Goal: Task Accomplishment & Management: Manage account settings

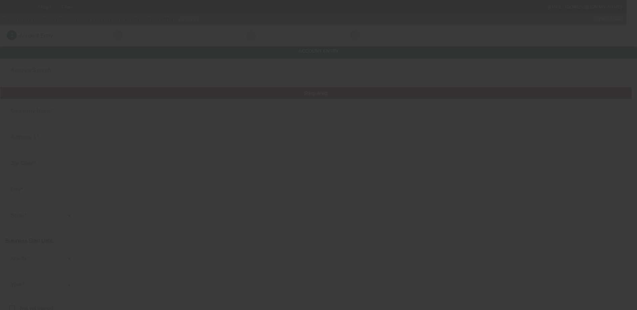
type input "Superior Imprints LLC"
type input "4226 6th Ave S"
type input "98108"
type input "Seattle"
type input "[PHONE_NUMBER]"
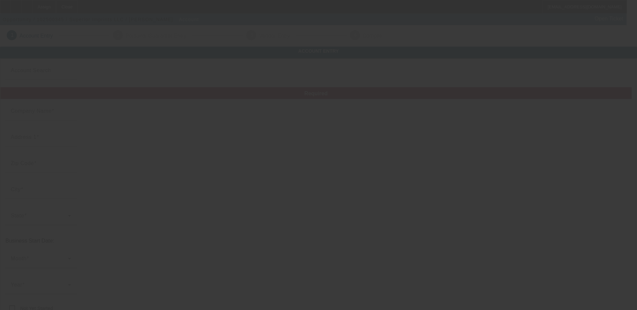
type input "jim@superiorimprints.com"
type input "https://SUPERIORIMPRINTS.COM"
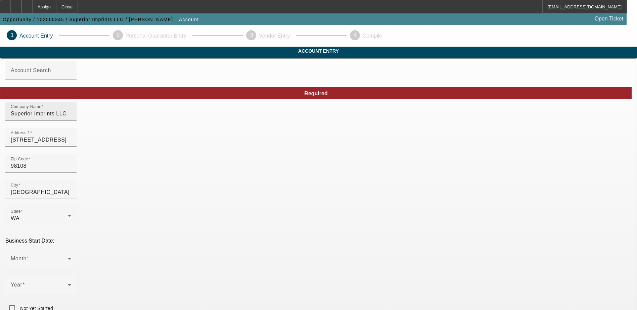
drag, startPoint x: 166, startPoint y: 127, endPoint x: 188, endPoint y: 125, distance: 22.3
click at [71, 118] on input "Superior Imprints LLC" at bounding box center [41, 114] width 60 height 8
click at [71, 118] on input "Superior Imprints, LLC" at bounding box center [41, 114] width 60 height 8
type input "Superior Imprints, Inc."
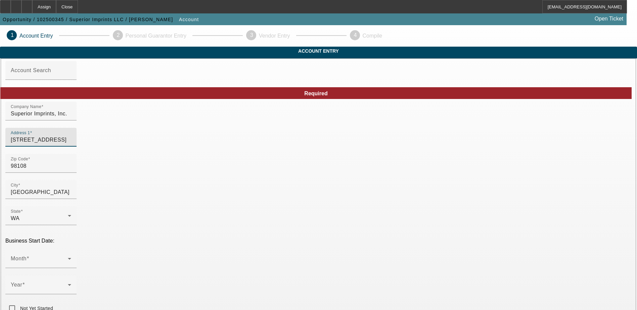
drag, startPoint x: 168, startPoint y: 152, endPoint x: 103, endPoint y: 147, distance: 65.0
click at [71, 196] on input "Seattle" at bounding box center [41, 192] width 60 height 8
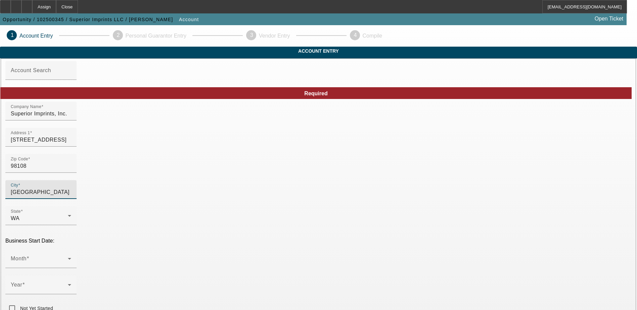
click at [71, 196] on input "Seattle" at bounding box center [41, 192] width 60 height 8
type input "Kent"
click at [71, 170] on input "98108" at bounding box center [41, 166] width 60 height 8
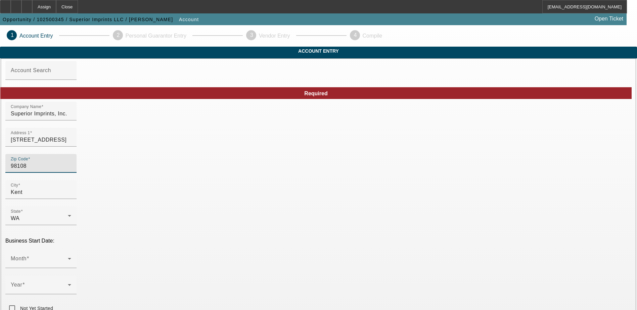
click at [71, 170] on input "98108" at bounding box center [41, 166] width 60 height 8
type input "9"
type input "98032"
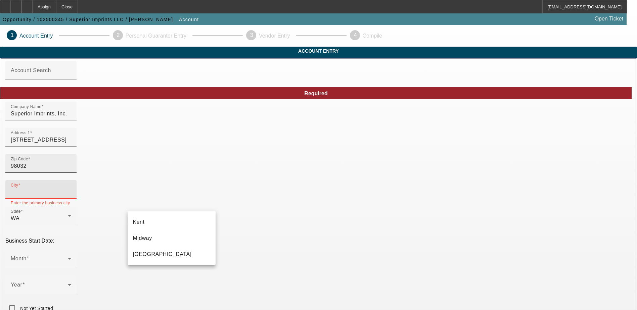
type input "King"
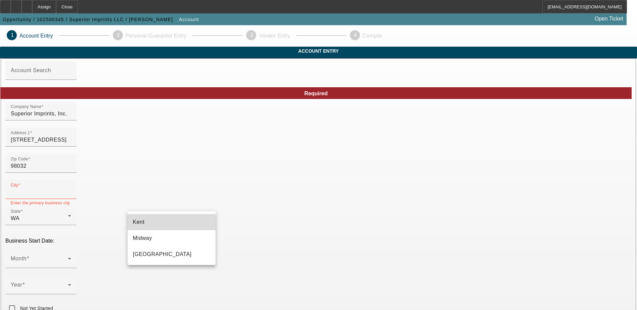
click at [152, 223] on mat-option "Kent" at bounding box center [172, 222] width 88 height 16
type input "Kent"
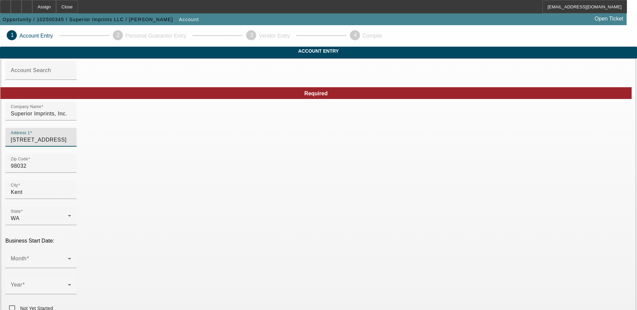
drag, startPoint x: 175, startPoint y: 150, endPoint x: 100, endPoint y: 147, distance: 75.3
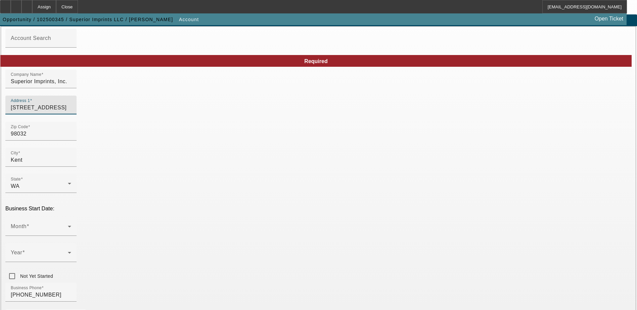
scroll to position [67, 0]
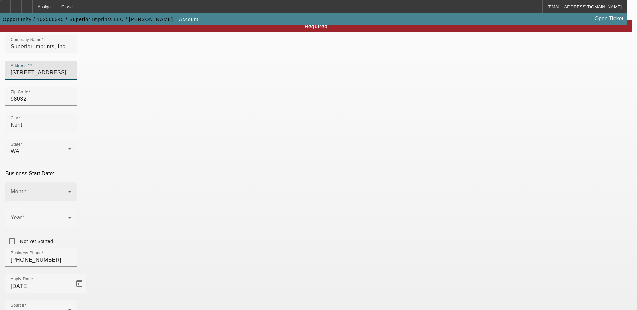
type input "7645 S. 180th St"
click at [68, 190] on span at bounding box center [39, 194] width 57 height 8
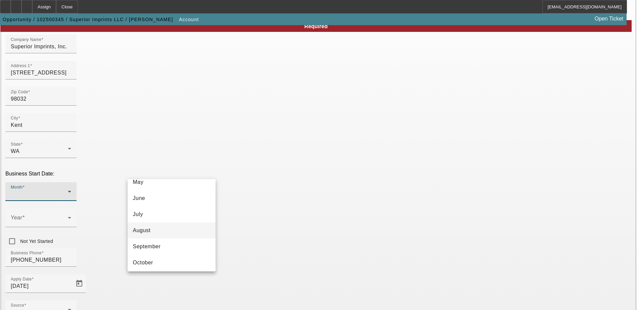
scroll to position [101, 0]
click at [161, 235] on mat-option "September" at bounding box center [172, 234] width 88 height 16
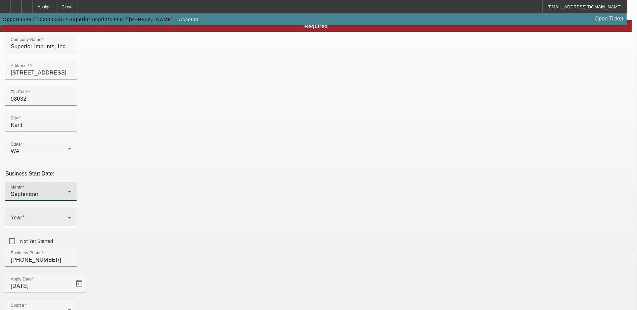
click at [68, 217] on span at bounding box center [39, 221] width 57 height 8
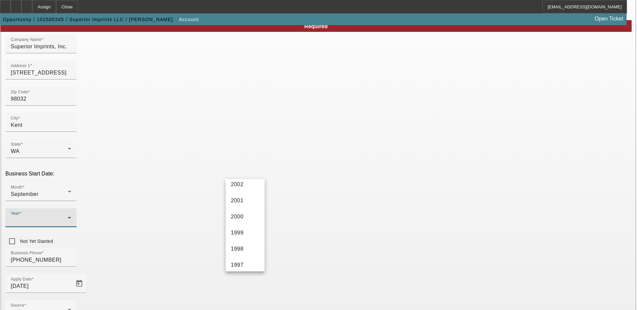
scroll to position [437, 0]
click at [240, 237] on span "1998" at bounding box center [237, 237] width 13 height 8
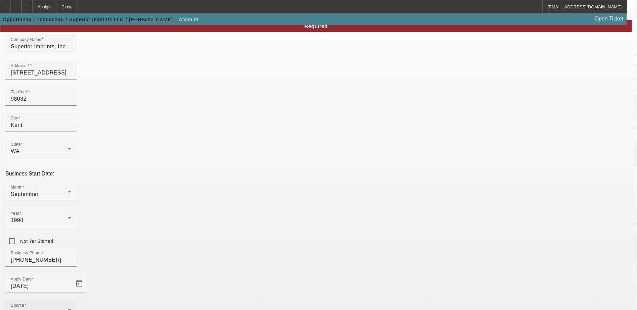
click at [68, 309] on div "Telemarketing" at bounding box center [39, 313] width 57 height 8
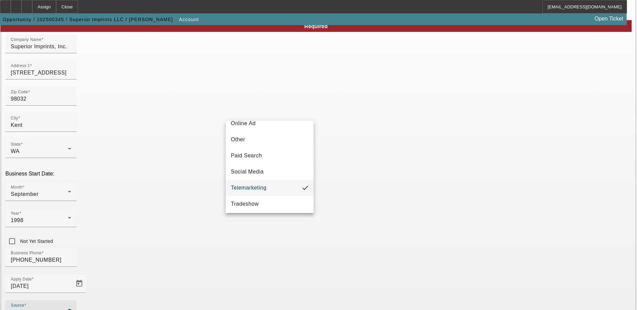
scroll to position [235, 0]
click at [259, 159] on span "Telemarketing" at bounding box center [249, 154] width 36 height 8
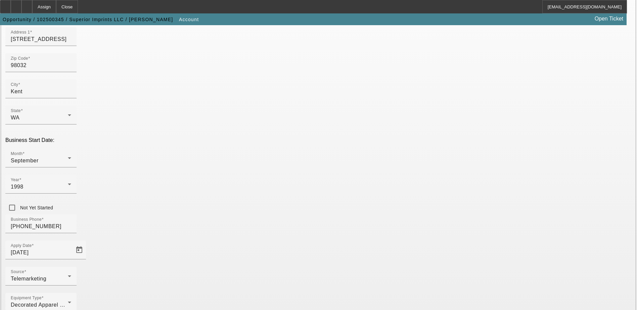
scroll to position [114, 0]
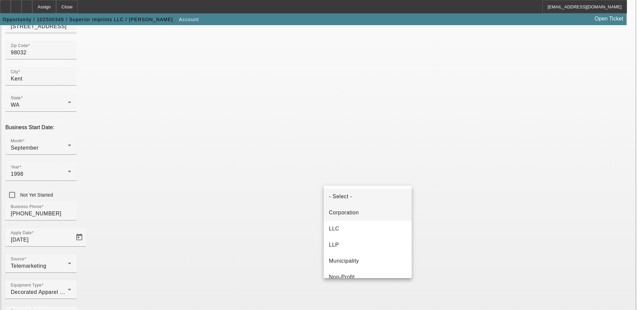
click at [356, 214] on span "Corporation" at bounding box center [344, 213] width 30 height 8
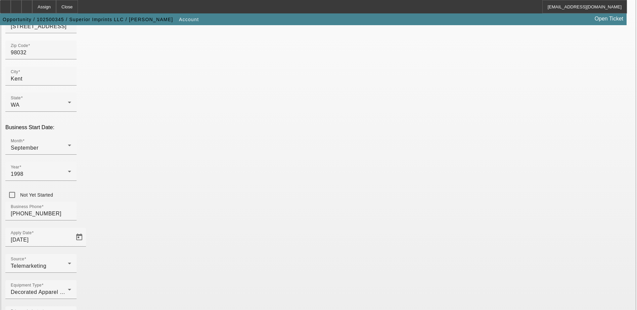
type input "911880715"
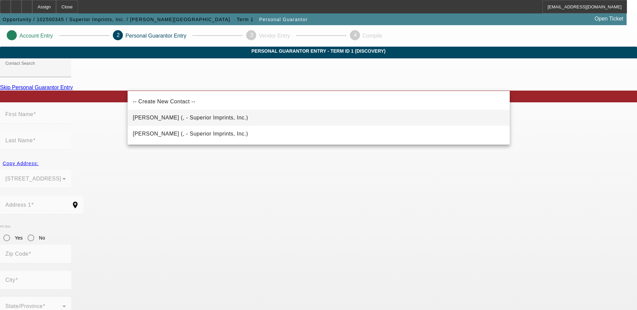
click at [156, 117] on span "Simmons, Joseph (, - Superior Imprints, Inc.)" at bounding box center [190, 118] width 115 height 6
type input "Simmons, Joseph (, - Superior Imprints, Inc.)"
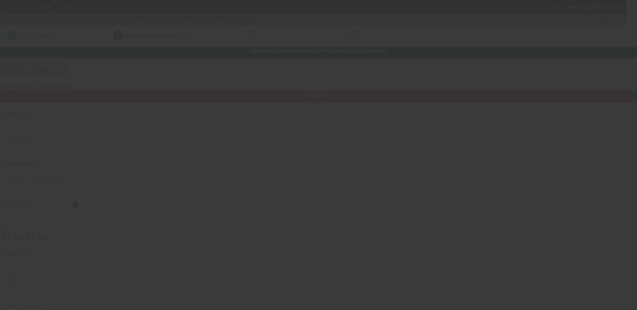
type input "Joseph"
type input "Simmons"
radio input "true"
type input "[PHONE_NUMBER]"
type input "joe@superiorimprints.com"
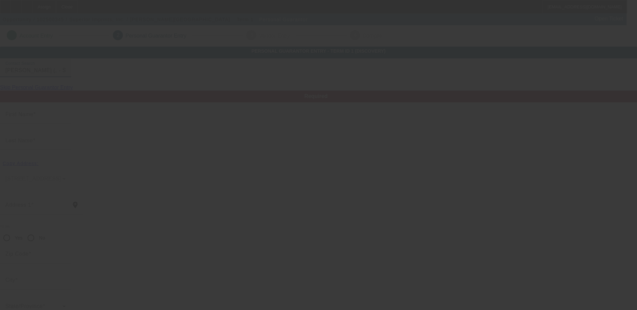
type input "(206) 552-1267"
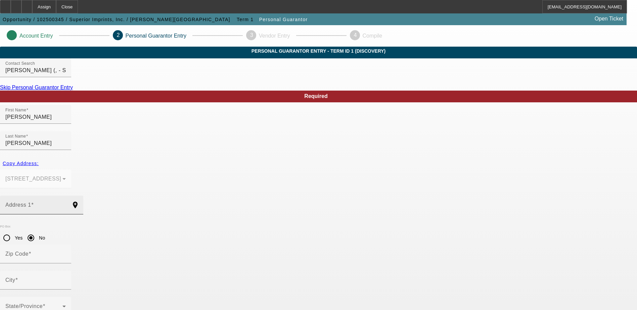
click at [31, 202] on mat-label "Address 1" at bounding box center [18, 205] width 26 height 6
click at [66, 204] on input "Address 1" at bounding box center [35, 208] width 60 height 8
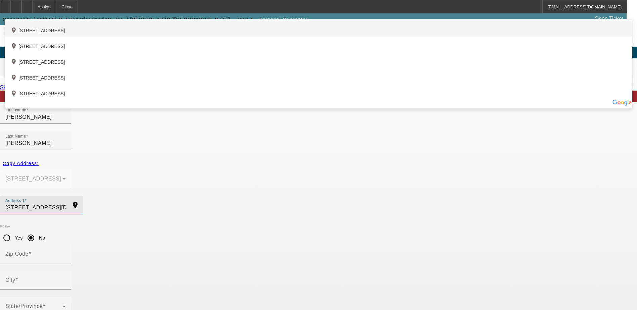
click at [274, 37] on div "add_location 1419 195th Street Southwest, Lynnwood, WA 98036, US" at bounding box center [318, 29] width 627 height 16
type input "1419 195th Street Southwest"
type input "98036"
type input "Lynnwood"
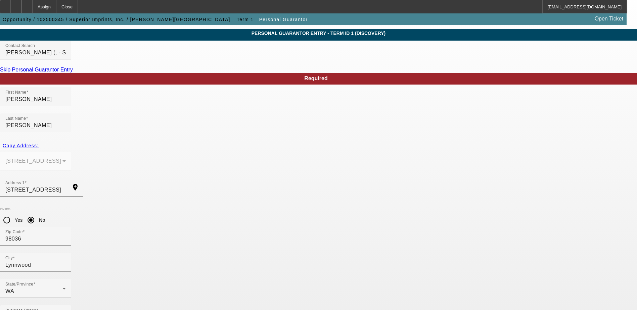
scroll to position [18, 0]
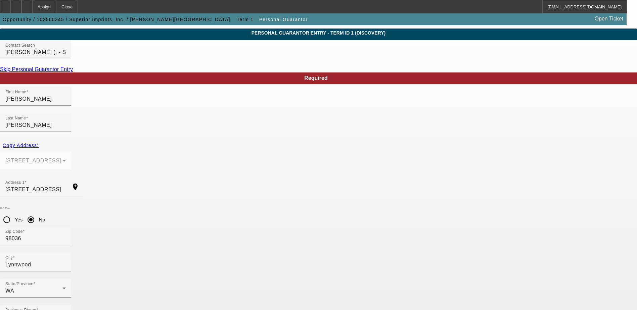
drag, startPoint x: 286, startPoint y: 273, endPoint x: 223, endPoint y: 274, distance: 62.8
type input "joseph.e.simmons@gmail.com"
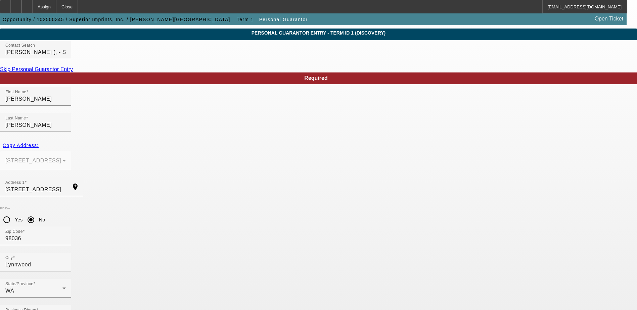
type input "100"
type input "312-84-8237"
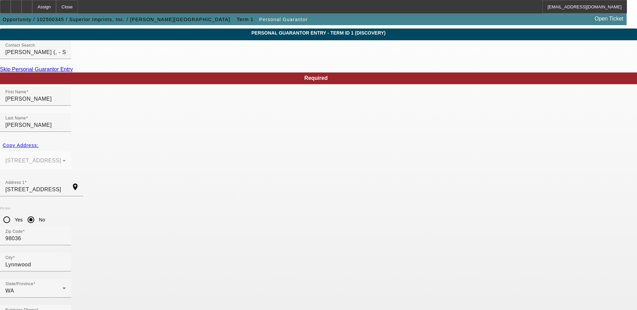
click at [354, 211] on mat-option "Yes" at bounding box center [351, 214] width 55 height 16
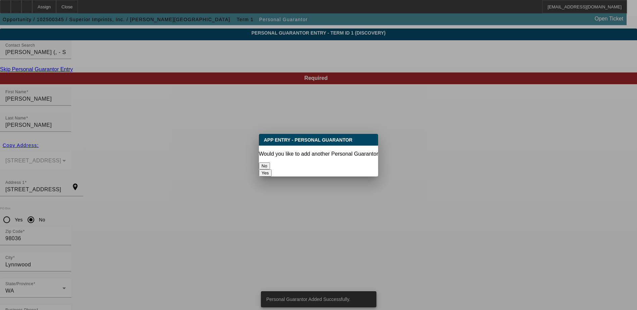
scroll to position [0, 0]
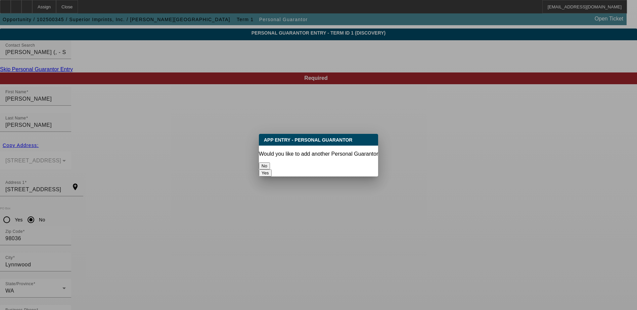
click at [270, 163] on button "No" at bounding box center [264, 166] width 11 height 7
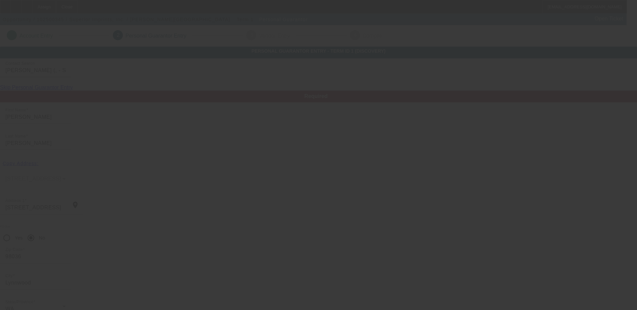
scroll to position [18, 0]
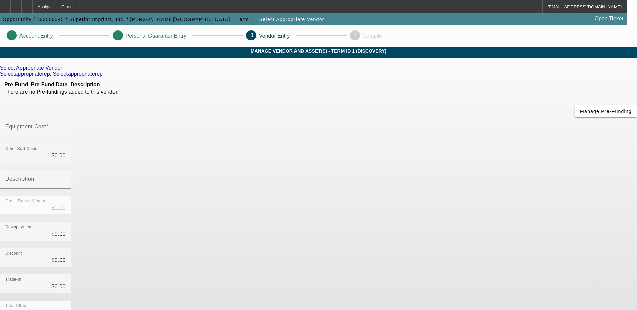
click at [62, 71] on link "Select Appropriate Vendor" at bounding box center [31, 68] width 62 height 6
click at [64, 71] on icon at bounding box center [64, 68] width 0 height 6
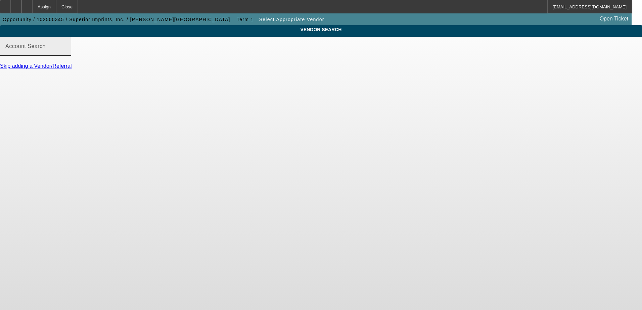
click at [66, 53] on input "Account Search" at bounding box center [35, 49] width 60 height 8
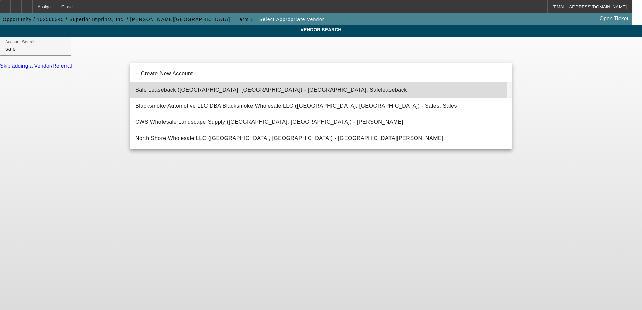
click at [198, 89] on span "Sale Leaseback (Northbrook, IL) - Saleleaseback, Saleleaseback" at bounding box center [271, 90] width 272 height 6
type input "Sale Leaseback (Northbrook, IL) - Saleleaseback, Saleleaseback"
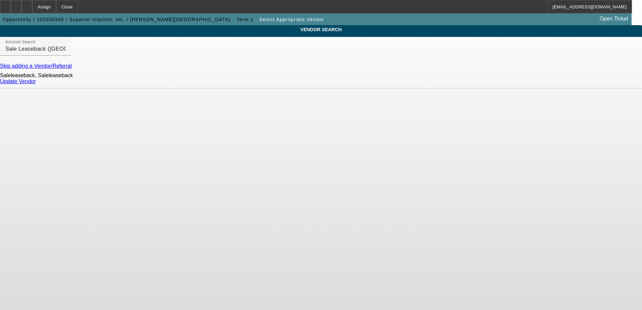
click at [36, 84] on link "Update Vendor" at bounding box center [18, 82] width 36 height 6
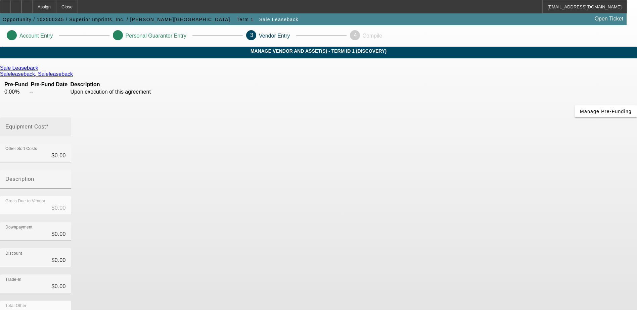
click at [66, 126] on input "Equipment Cost" at bounding box center [35, 130] width 60 height 8
type input "1"
type input "$1.00"
type input "10"
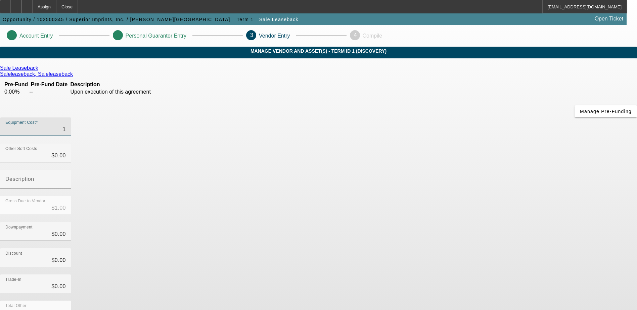
type input "$10.00"
type input "100"
type input "$100.00"
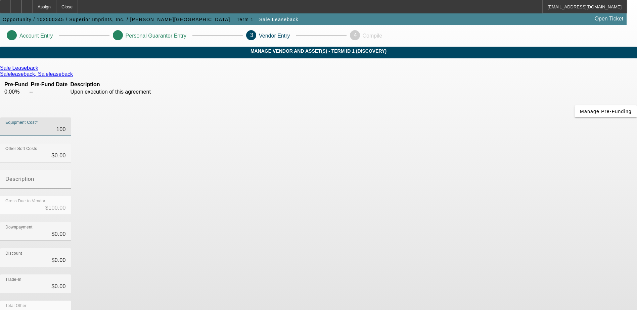
type input "1000"
type input "$1,000.00"
type input "10000"
type input "$10,000.00"
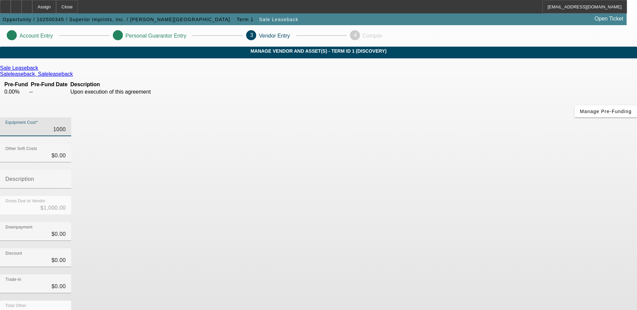
type input "$10,000.00"
type input "100000"
type input "$100,000.00"
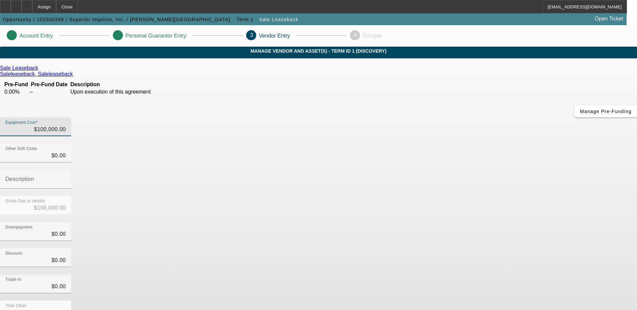
click at [450, 118] on div "Equipment Cost $100,000.00" at bounding box center [318, 131] width 637 height 26
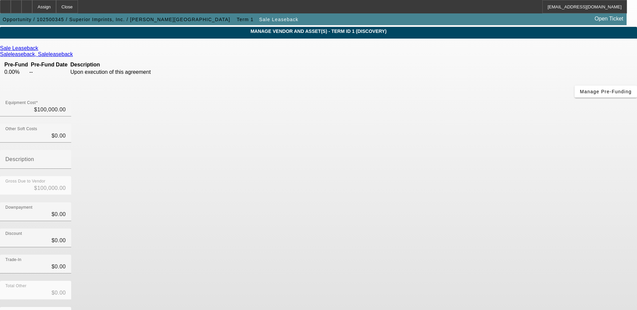
scroll to position [30, 0]
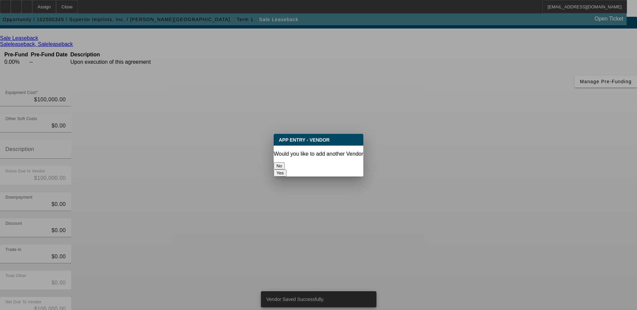
scroll to position [0, 0]
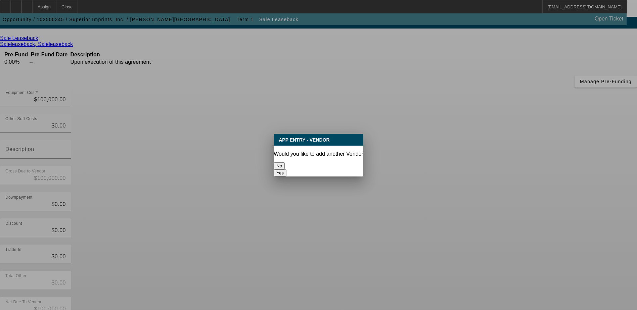
click at [285, 164] on button "No" at bounding box center [279, 166] width 11 height 7
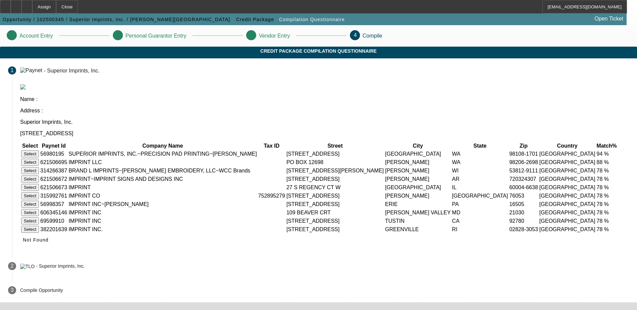
click at [39, 150] on button "Select" at bounding box center [30, 153] width 18 height 7
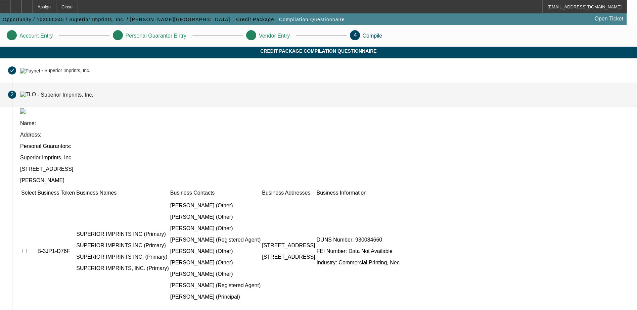
click at [27, 249] on input "checkbox" at bounding box center [25, 251] width 4 height 4
checkbox input "true"
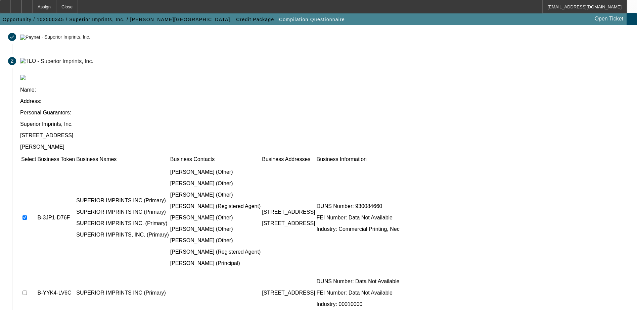
scroll to position [61, 0]
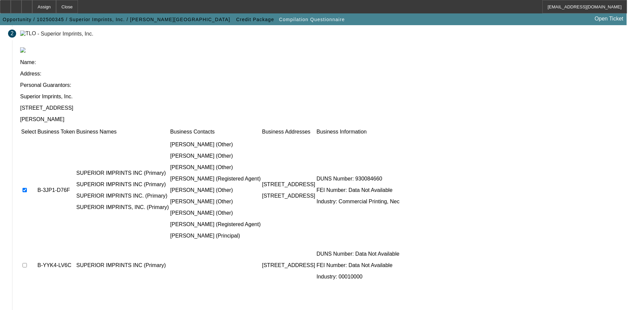
click at [27, 263] on input "checkbox" at bounding box center [25, 265] width 4 height 4
checkbox input "true"
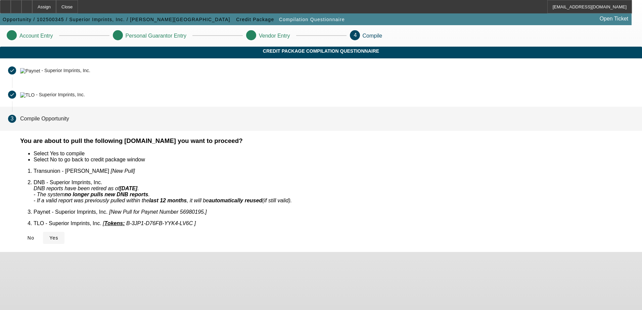
click at [49, 235] on icon at bounding box center [49, 237] width 0 height 5
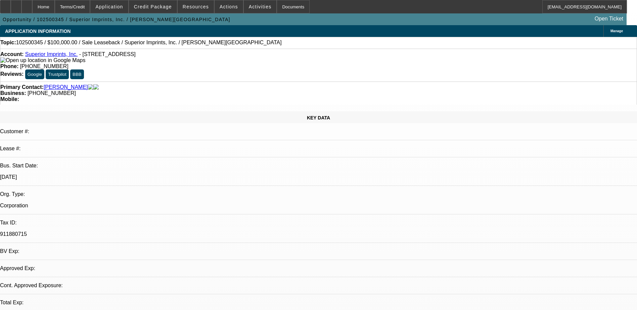
select select "0"
select select "2"
select select "0.1"
select select "4"
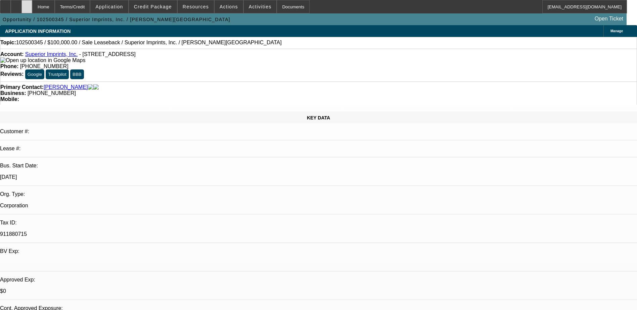
click at [32, 4] on div at bounding box center [26, 6] width 11 height 13
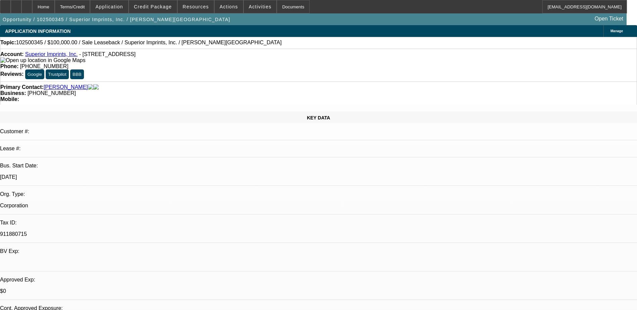
select select "0"
select select "2"
select select "0.1"
select select "4"
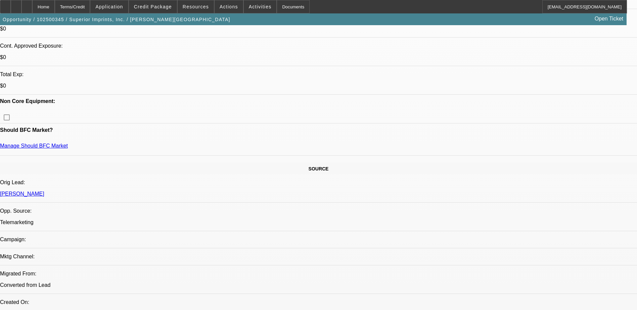
scroll to position [336, 0]
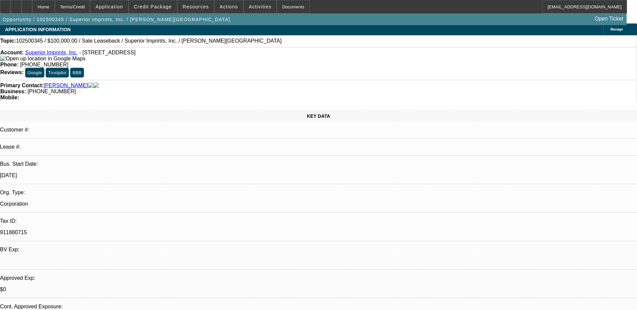
scroll to position [0, 0]
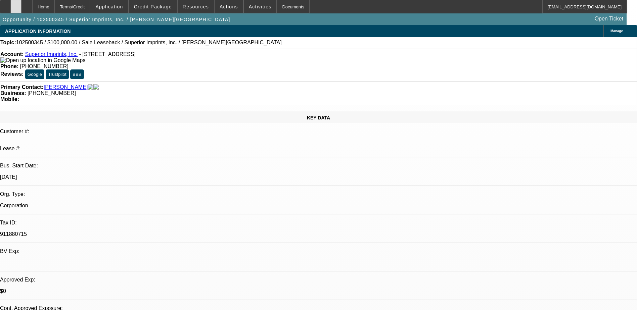
click at [16, 4] on icon at bounding box center [16, 4] width 0 height 0
click at [45, 55] on link "Superior Imprints, Inc." at bounding box center [51, 54] width 53 height 6
click at [165, 6] on span "Credit Package" at bounding box center [153, 6] width 38 height 5
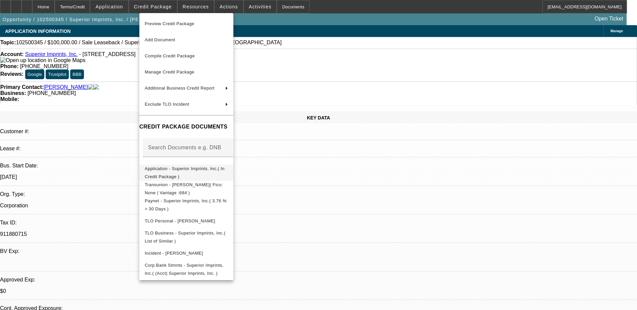
click at [220, 172] on span "Application - Superior Imprints, Inc.( In Credit Package )" at bounding box center [185, 172] width 80 height 13
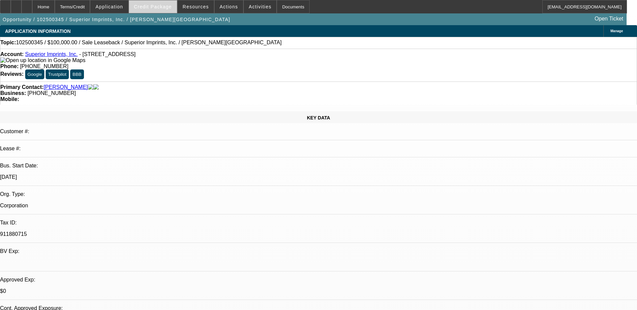
click at [164, 5] on span "Credit Package" at bounding box center [153, 6] width 38 height 5
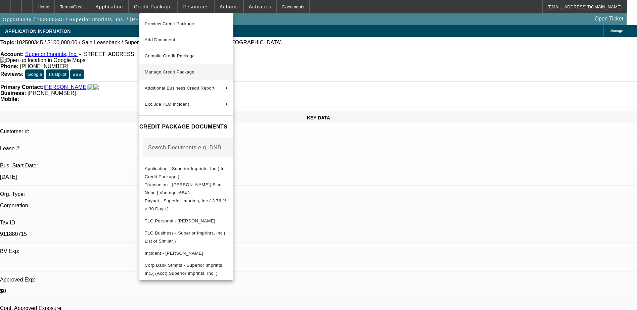
click at [170, 71] on span "Manage Credit Package" at bounding box center [170, 72] width 50 height 5
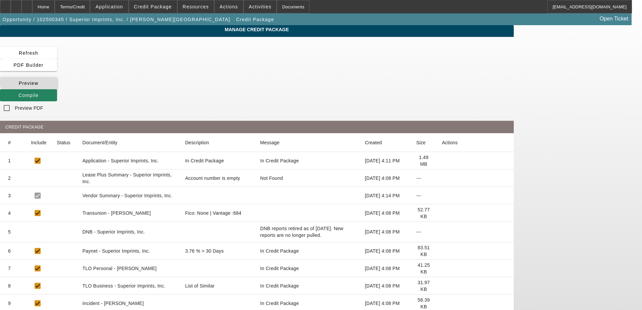
click at [39, 81] on span "Preview" at bounding box center [29, 83] width 20 height 5
click at [55, 9] on div "Home" at bounding box center [43, 6] width 23 height 13
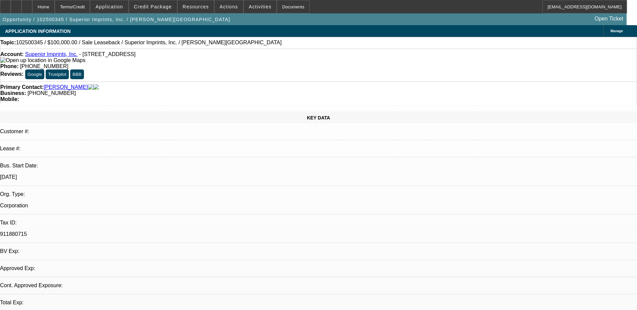
select select "0"
select select "2"
select select "0.1"
select select "4"
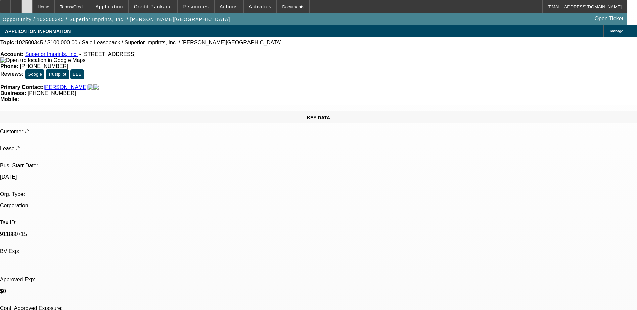
click at [27, 4] on icon at bounding box center [27, 4] width 0 height 0
select select "0"
select select "2"
select select "0.1"
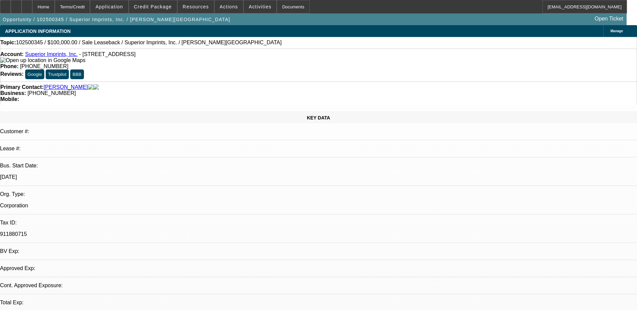
select select "4"
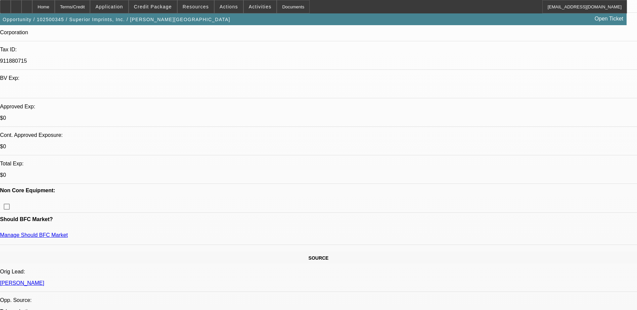
scroll to position [235, 0]
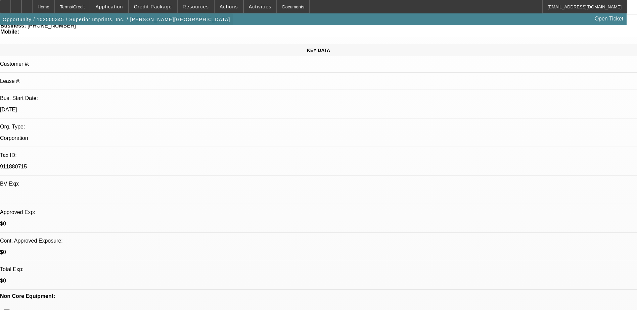
scroll to position [67, 0]
click at [32, 4] on div at bounding box center [26, 6] width 11 height 13
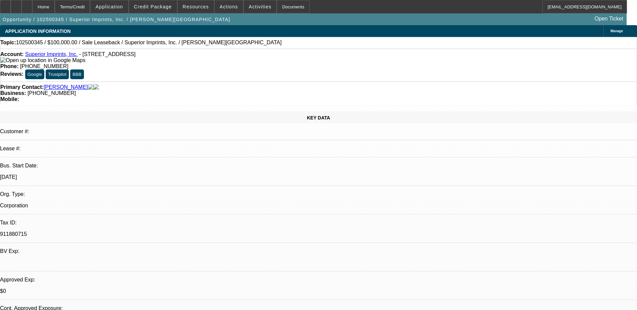
select select "0"
select select "2"
select select "0.1"
select select "4"
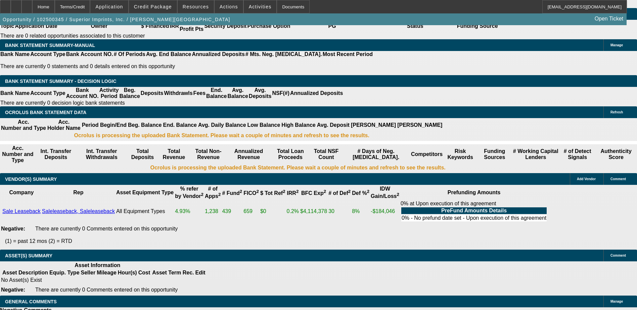
scroll to position [1129, 0]
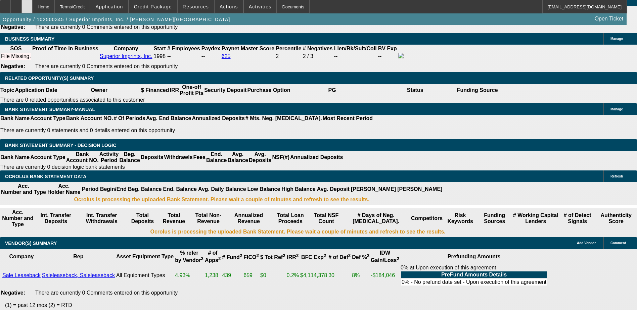
click at [27, 4] on icon at bounding box center [27, 4] width 0 height 0
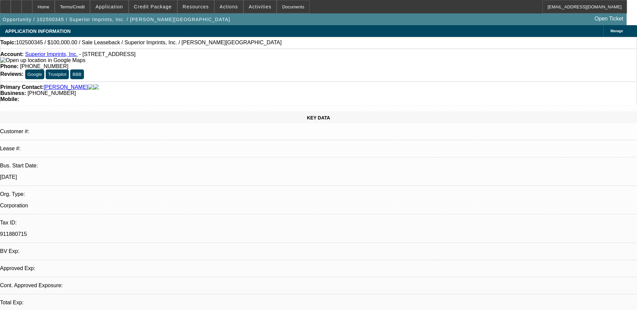
select select "0"
select select "2"
select select "0.1"
select select "1"
select select "2"
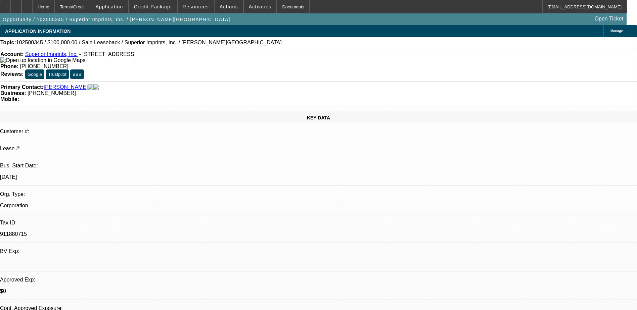
select select "4"
click at [160, 8] on span "Credit Package" at bounding box center [153, 6] width 38 height 5
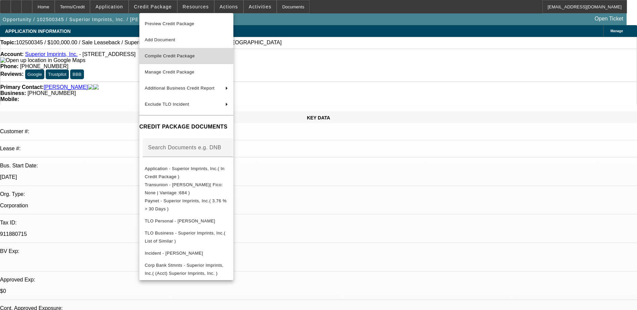
click at [163, 57] on span "Compile Credit Package" at bounding box center [170, 55] width 50 height 5
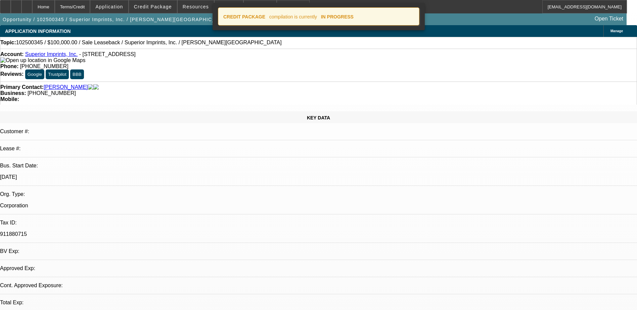
select select "0"
select select "2"
select select "0.1"
select select "4"
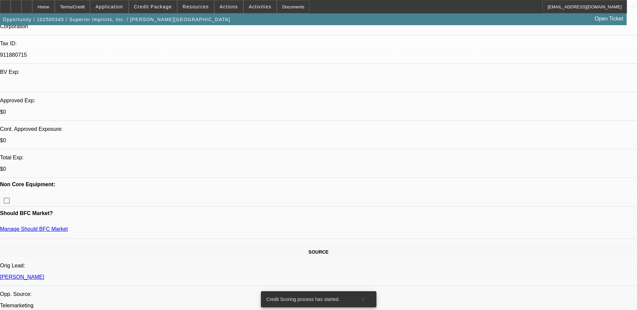
scroll to position [269, 0]
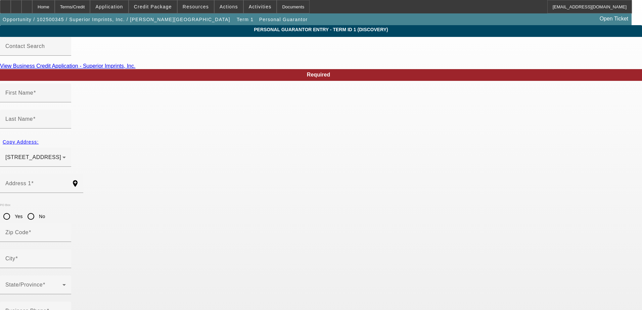
type input "Joseph"
type input "Simmons"
type input "1419 195th Street Southwest"
radio input "true"
type input "98036"
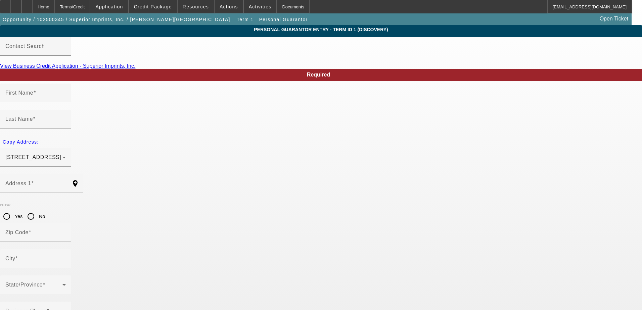
type input "Lynnwood"
type input "[PHONE_NUMBER]"
type input "100"
type input "312-84-8237"
type input "joseph.e.simmons@gmail.com"
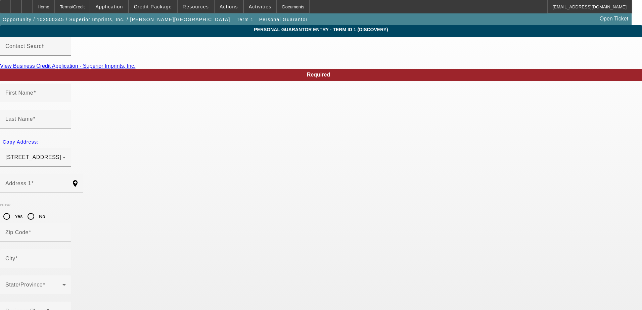
type input "(206) 552-1267"
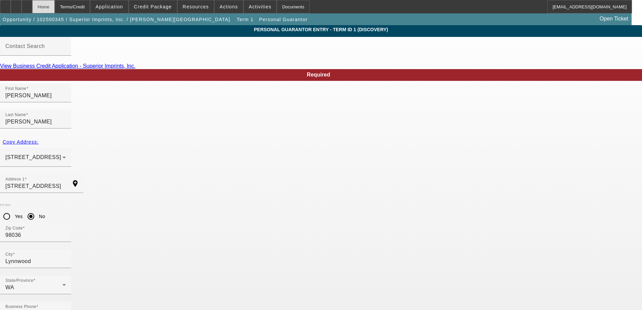
click at [52, 5] on div "Home" at bounding box center [43, 6] width 23 height 13
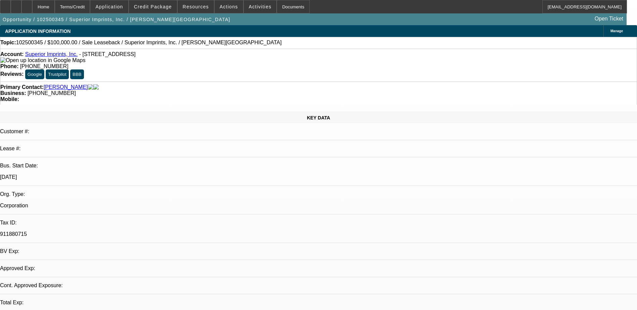
select select "0"
select select "2"
select select "0.1"
select select "4"
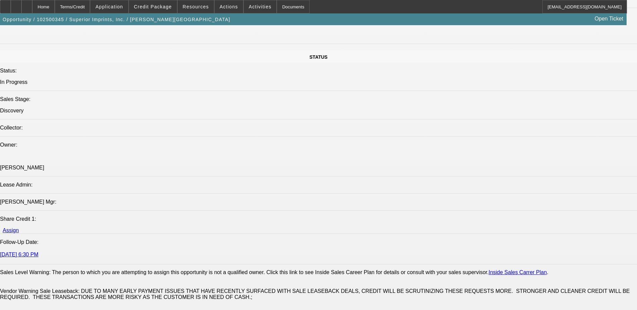
scroll to position [705, 0]
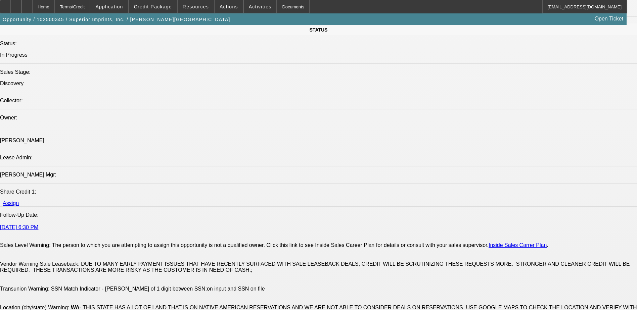
scroll to position [672, 0]
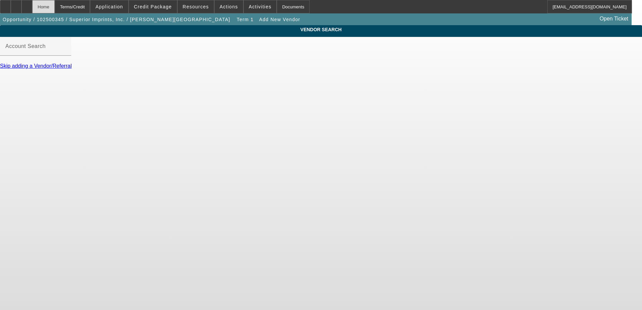
click at [55, 7] on div "Home" at bounding box center [43, 6] width 23 height 13
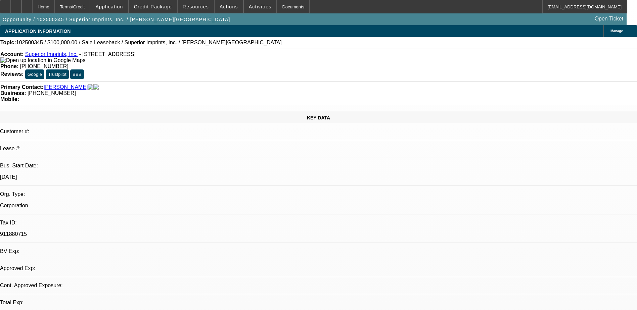
select select "0"
select select "2"
select select "0.1"
select select "4"
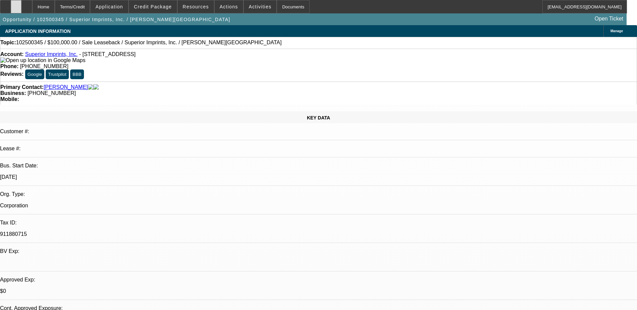
click at [21, 7] on div at bounding box center [16, 6] width 11 height 13
click at [32, 9] on div at bounding box center [26, 6] width 11 height 13
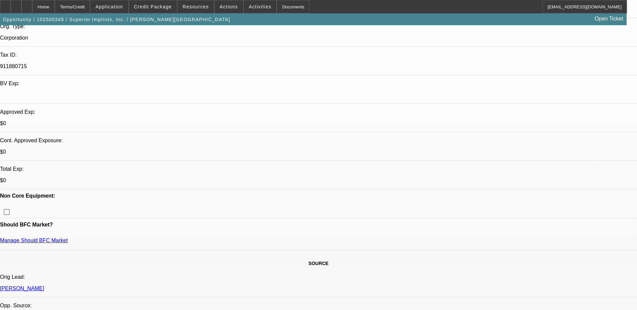
select select "0"
select select "2"
select select "0.1"
select select "4"
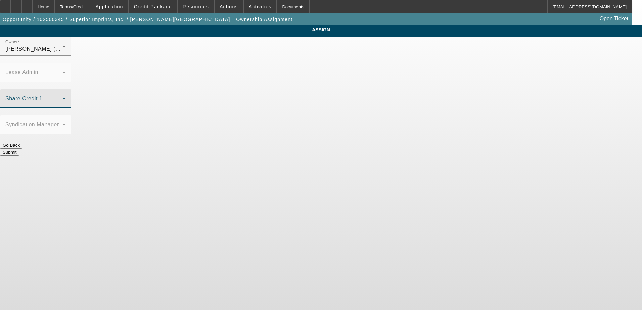
click at [62, 97] on span at bounding box center [33, 101] width 57 height 8
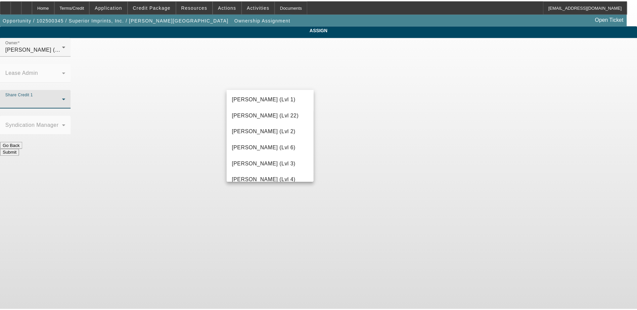
scroll to position [864, 0]
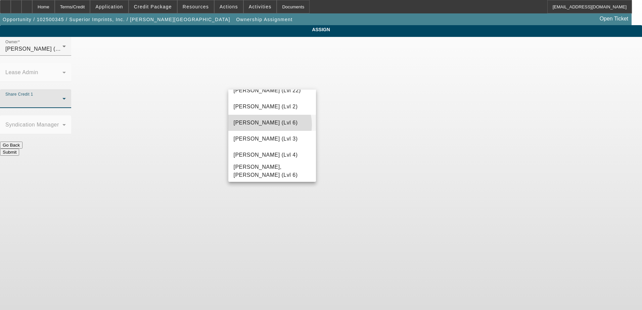
click at [264, 125] on span "[PERSON_NAME] (Lvl 6)" at bounding box center [266, 123] width 64 height 8
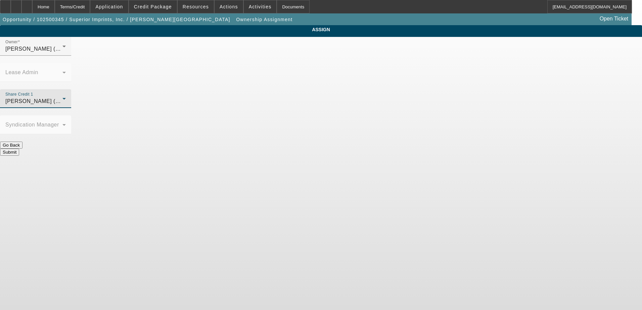
click at [19, 149] on button "Submit" at bounding box center [9, 152] width 19 height 7
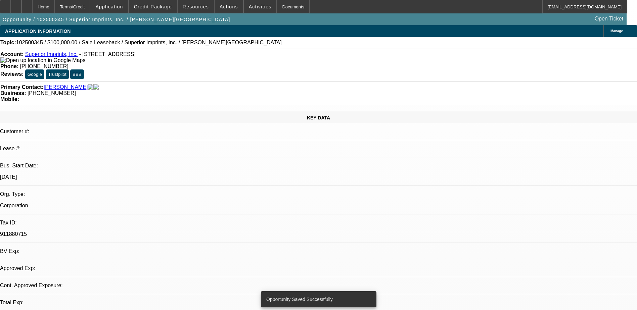
select select "0"
select select "2"
select select "0.1"
select select "4"
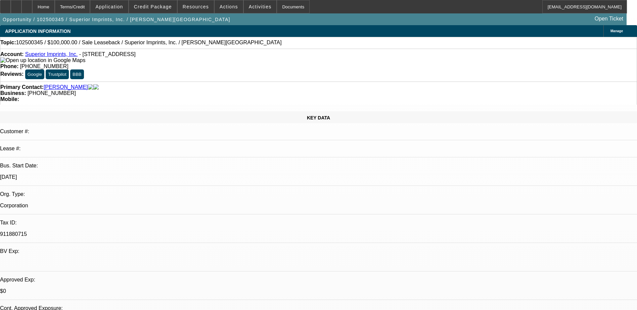
radio input "true"
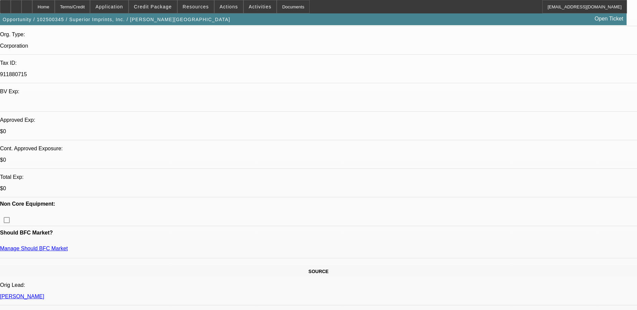
scroll to position [101, 0]
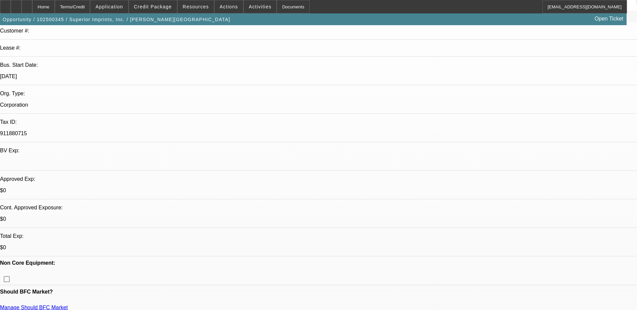
type textarea "SOS, Banks, App uploaded. Received Excel sheet on equipment he wants to use for…"
radio input "true"
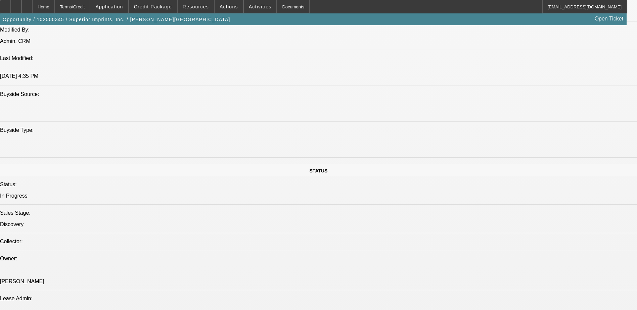
scroll to position [605, 0]
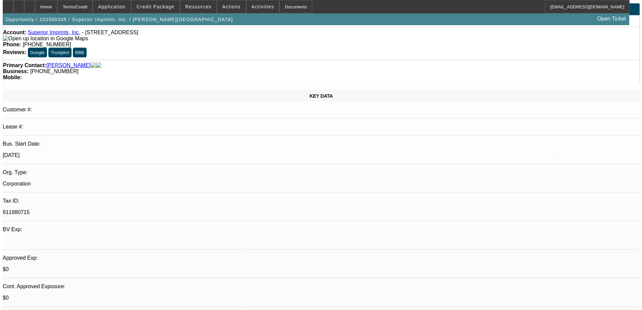
scroll to position [0, 0]
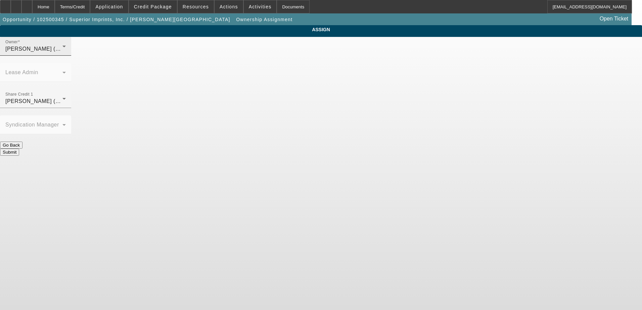
click at [66, 48] on div "Owner [PERSON_NAME] (Lvl 2)" at bounding box center [35, 46] width 60 height 19
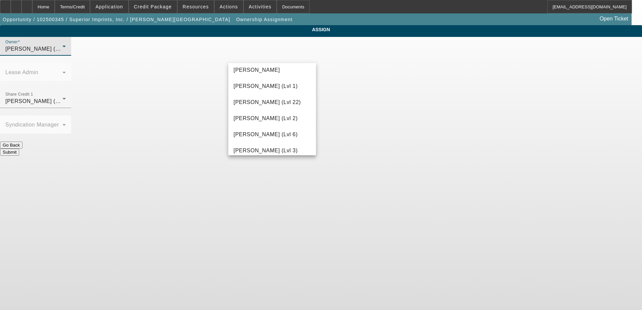
scroll to position [907, 0]
click at [269, 137] on span "[PERSON_NAME] (Lvl 6)" at bounding box center [266, 134] width 64 height 8
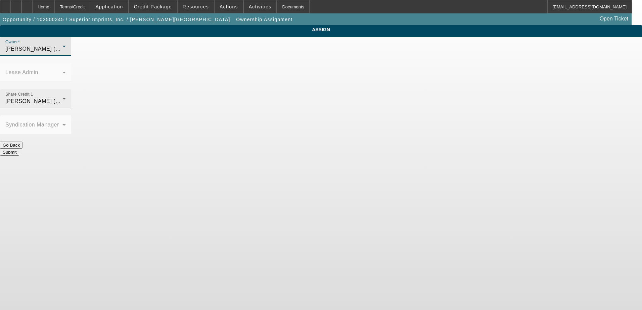
click at [62, 97] on div "[PERSON_NAME] (Lvl 6)" at bounding box center [33, 101] width 57 height 8
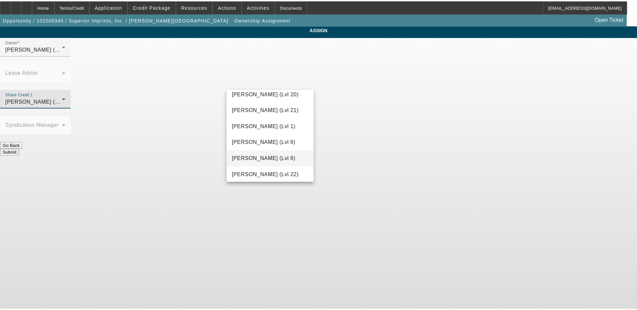
scroll to position [346, 0]
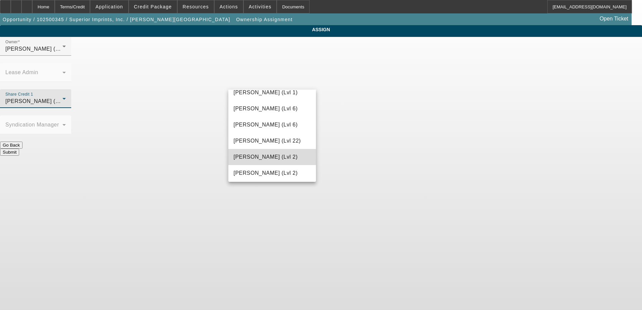
click at [273, 157] on span "[PERSON_NAME] (Lvl 2)" at bounding box center [266, 157] width 64 height 8
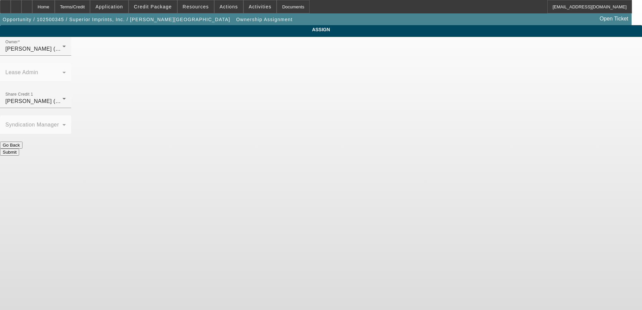
click at [339, 141] on body "Home Terms/Credit Application Credit Package Resources Actions Activities Docum…" at bounding box center [321, 155] width 642 height 310
click at [19, 149] on button "Submit" at bounding box center [9, 152] width 19 height 7
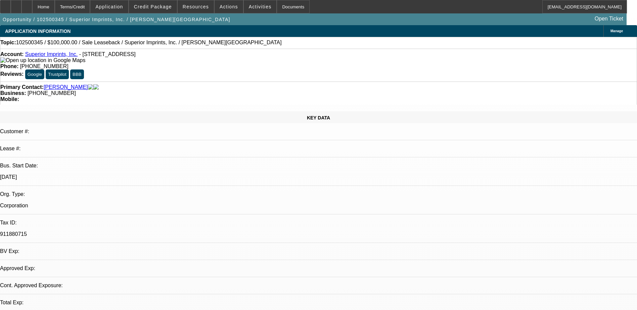
select select "0"
select select "2"
select select "0.1"
select select "4"
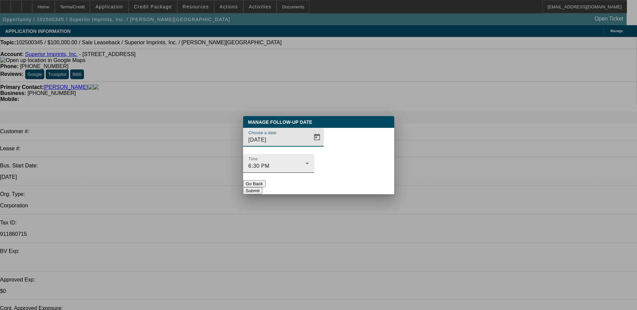
click at [306, 162] on div "6:30 PM" at bounding box center [277, 166] width 57 height 8
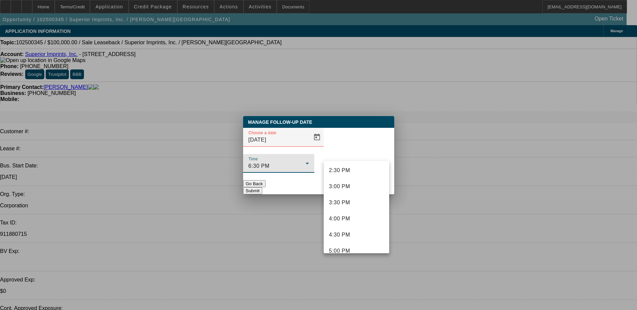
scroll to position [422, 0]
click at [352, 202] on mat-option "2:00 PM" at bounding box center [356, 201] width 65 height 16
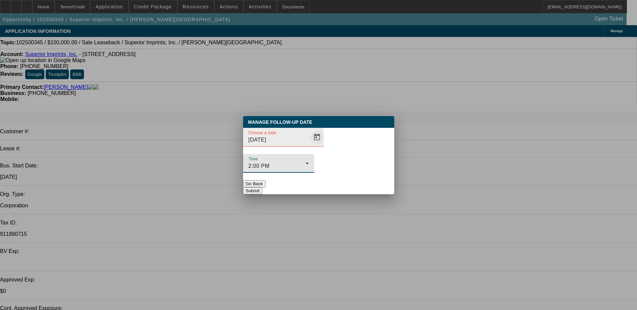
click at [309, 145] on span "Open calendar" at bounding box center [317, 137] width 16 height 16
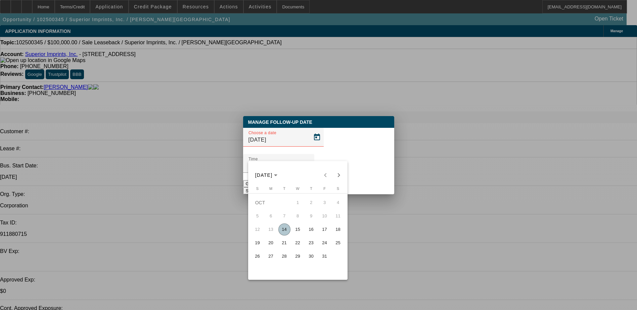
click at [294, 231] on span "15" at bounding box center [298, 230] width 12 height 12
type input "[DATE]"
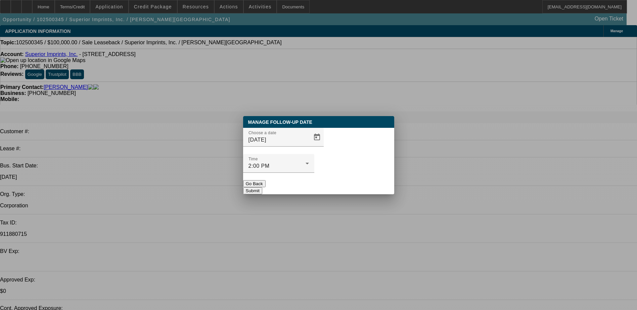
click at [262, 187] on button "Submit" at bounding box center [252, 190] width 19 height 7
